Goal: Contribute content: Contribute content

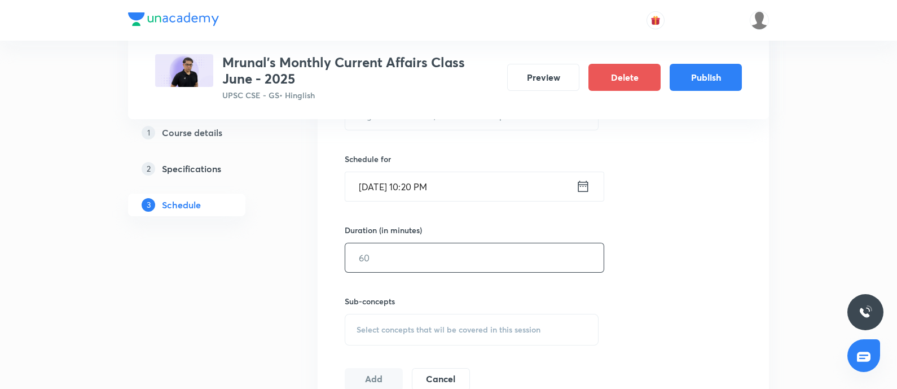
scroll to position [140, 0]
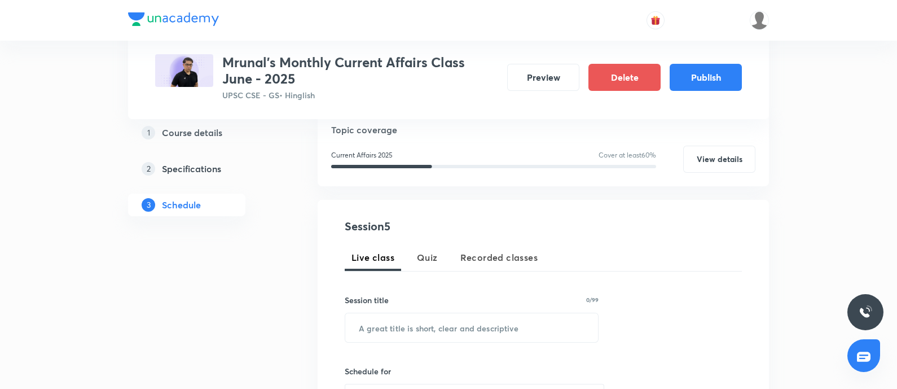
click at [472, 256] on span "Recorded classes" at bounding box center [498, 257] width 77 height 14
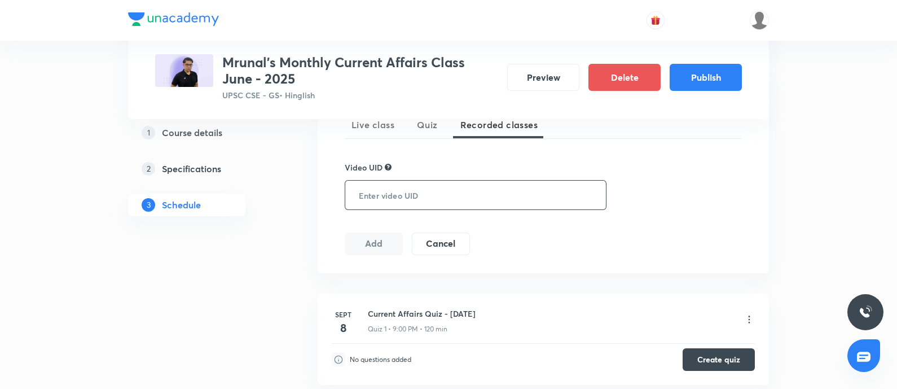
scroll to position [211, 0]
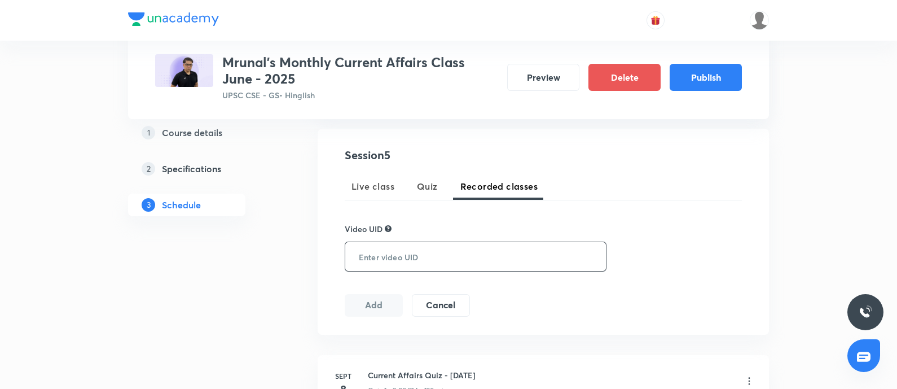
click at [413, 257] on input "text" at bounding box center [473, 256] width 256 height 29
paste input "84HGLIMAWF"
type input "84HGLIMAWF"
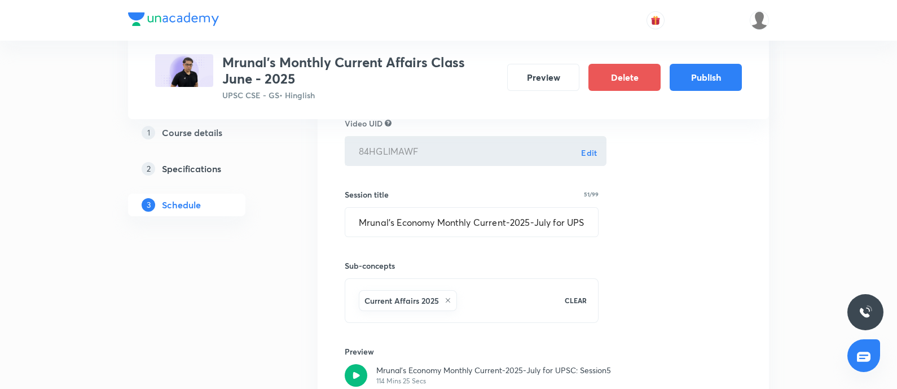
scroll to position [493, 0]
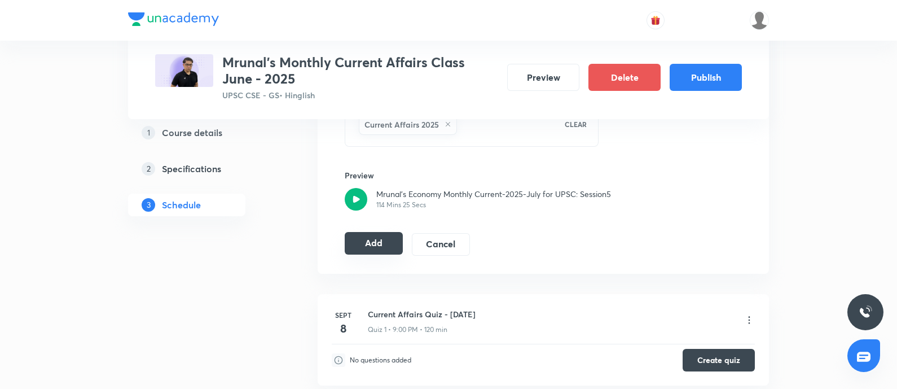
click at [372, 239] on button "Add" at bounding box center [374, 243] width 58 height 23
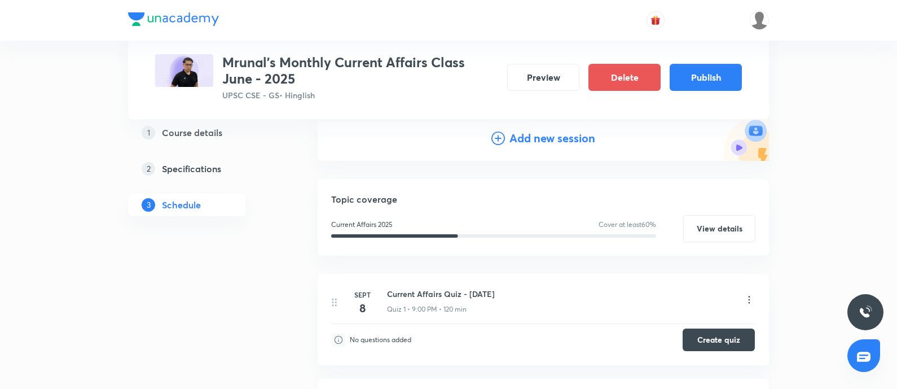
scroll to position [196, 0]
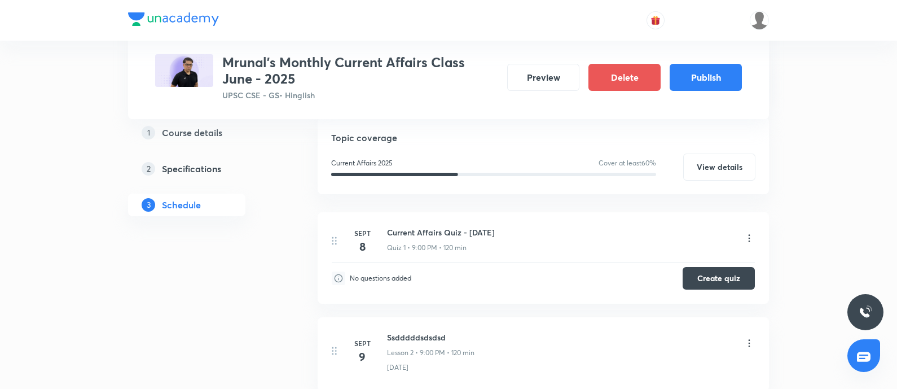
click at [748, 239] on icon at bounding box center [748, 237] width 11 height 11
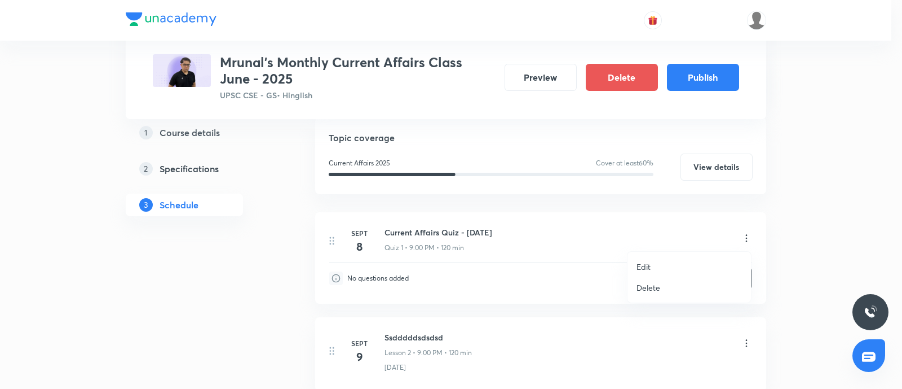
click at [650, 268] on li "Edit" at bounding box center [690, 266] width 124 height 21
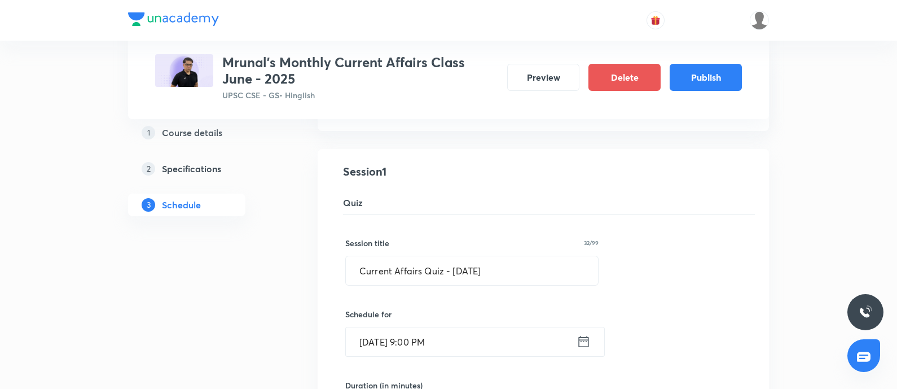
click at [587, 340] on icon at bounding box center [583, 341] width 14 height 16
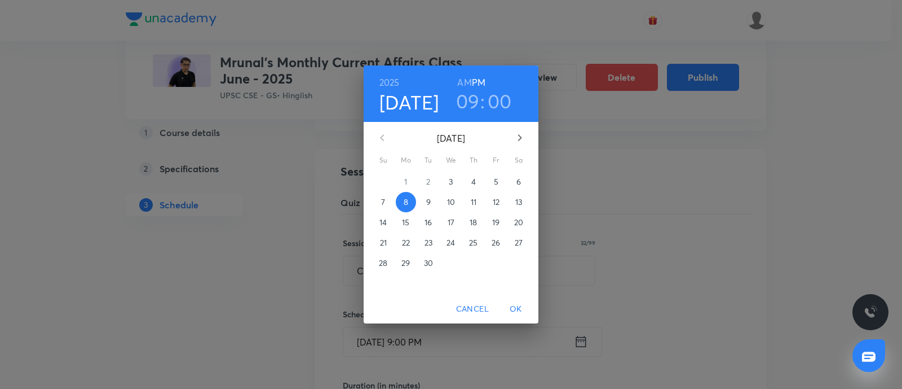
click at [801, 248] on div "[DATE] 09 : 00 AM PM [DATE] Su Mo Tu We Th Fr Sa 31 1 2 3 4 5 6 7 8 9 10 11 12 …" at bounding box center [451, 194] width 902 height 389
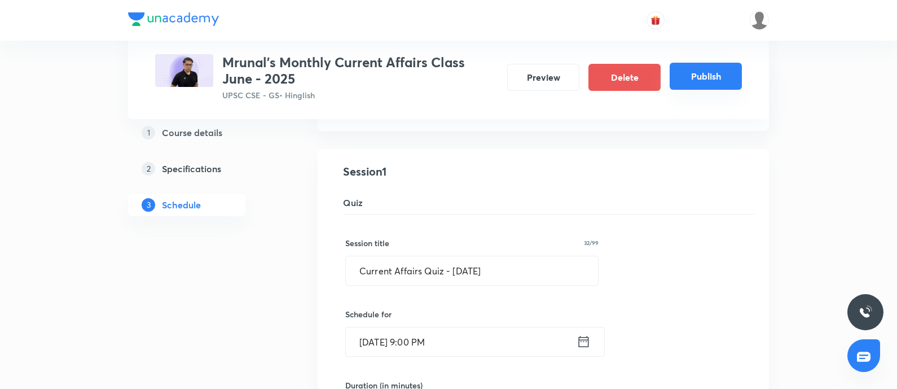
click at [702, 84] on button "Publish" at bounding box center [705, 76] width 72 height 27
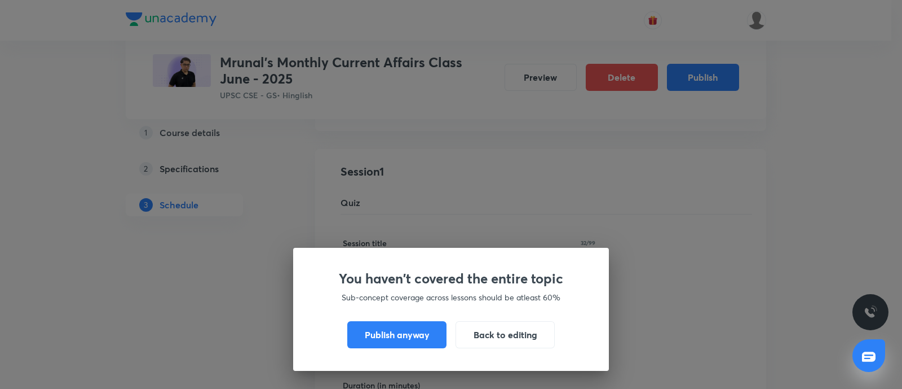
drag, startPoint x: 378, startPoint y: 336, endPoint x: 703, endPoint y: 286, distance: 329.2
click at [378, 334] on button "Publish anyway" at bounding box center [396, 334] width 99 height 27
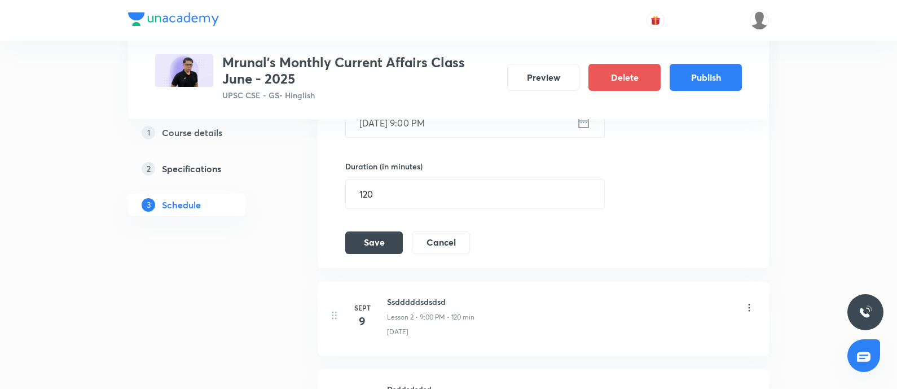
scroll to position [465, 0]
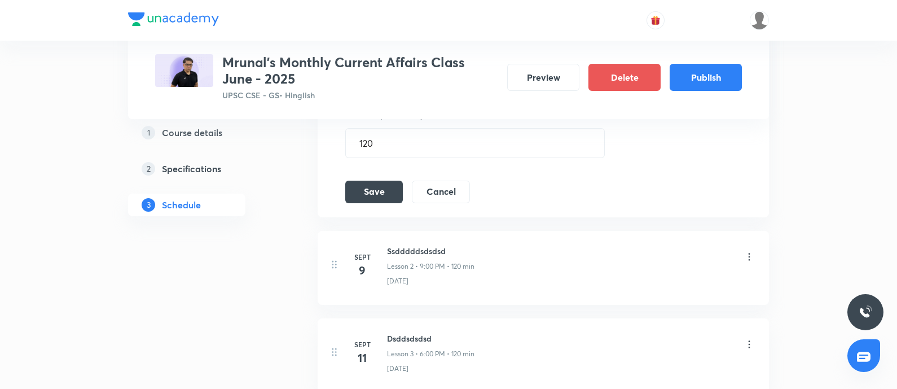
click at [172, 131] on h5 "Course details" at bounding box center [192, 133] width 60 height 14
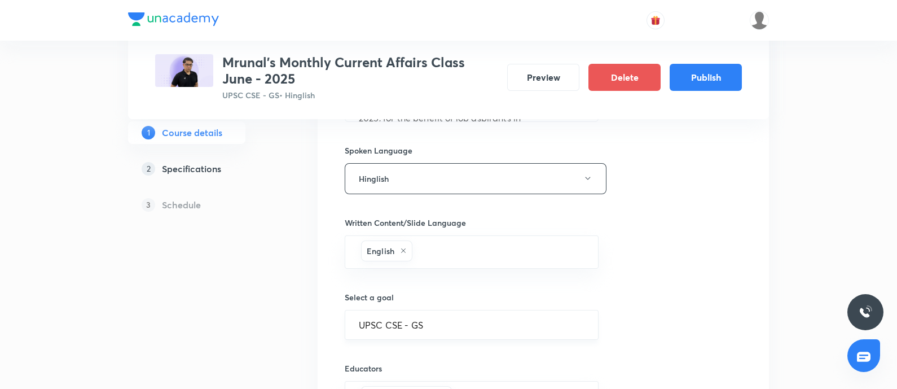
scroll to position [423, 0]
